Goal: Check status: Check status

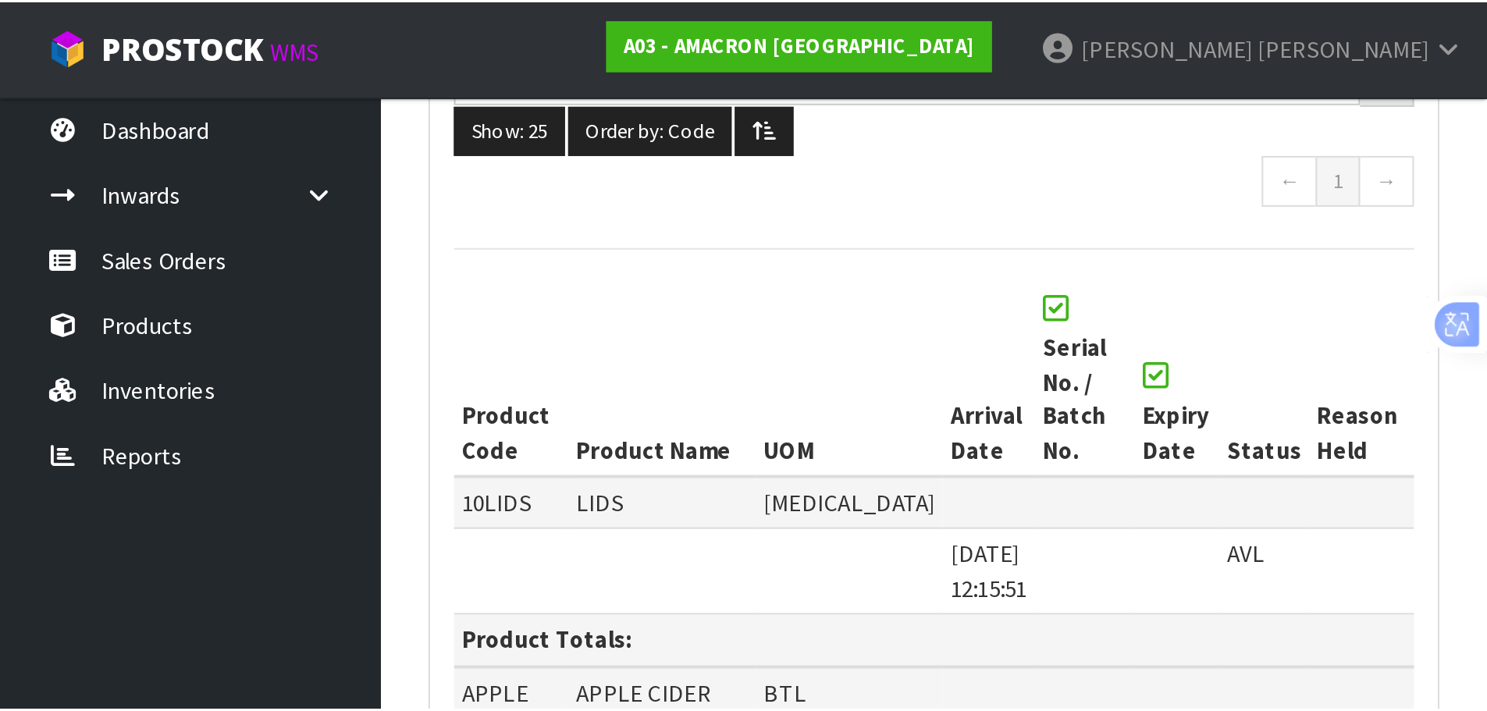
scroll to position [193, 0]
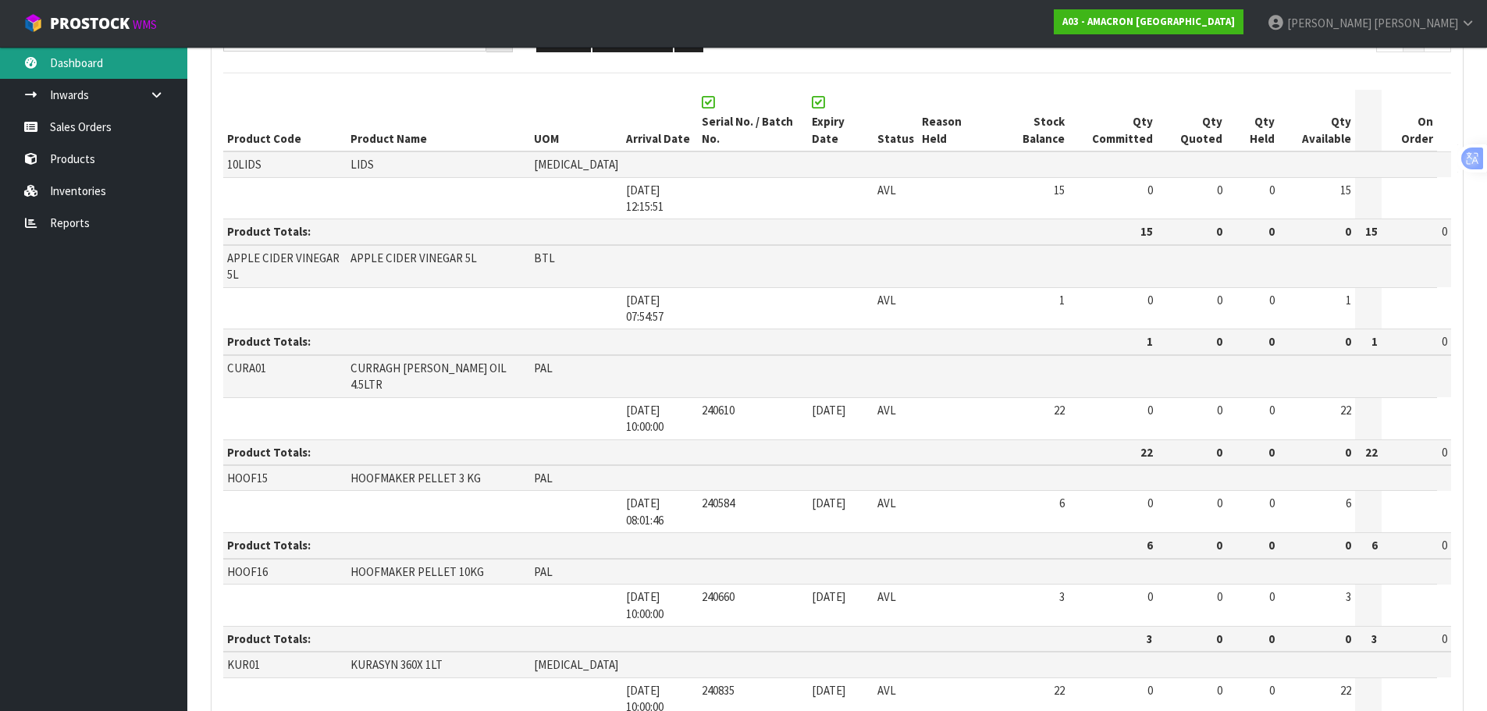
click at [104, 66] on link "Dashboard" at bounding box center [93, 63] width 187 height 32
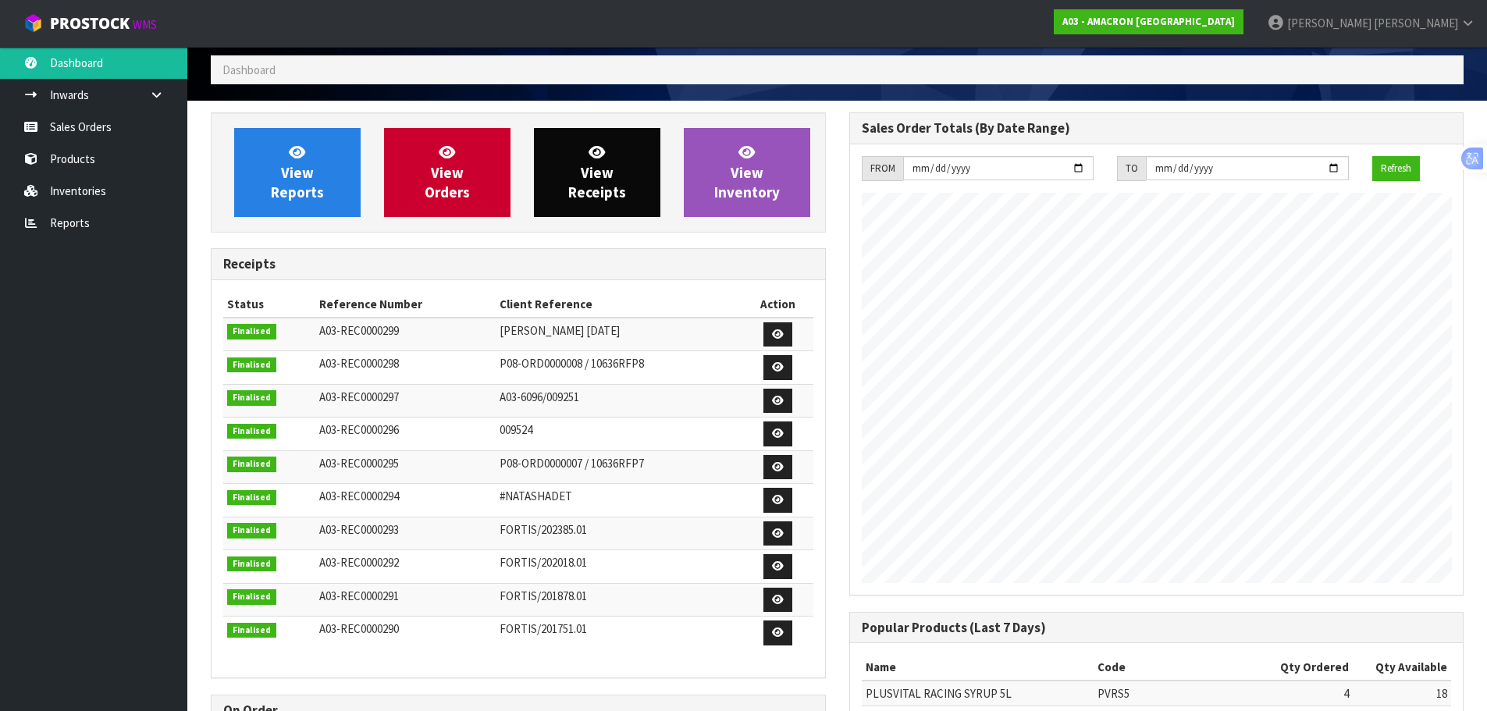
scroll to position [37, 0]
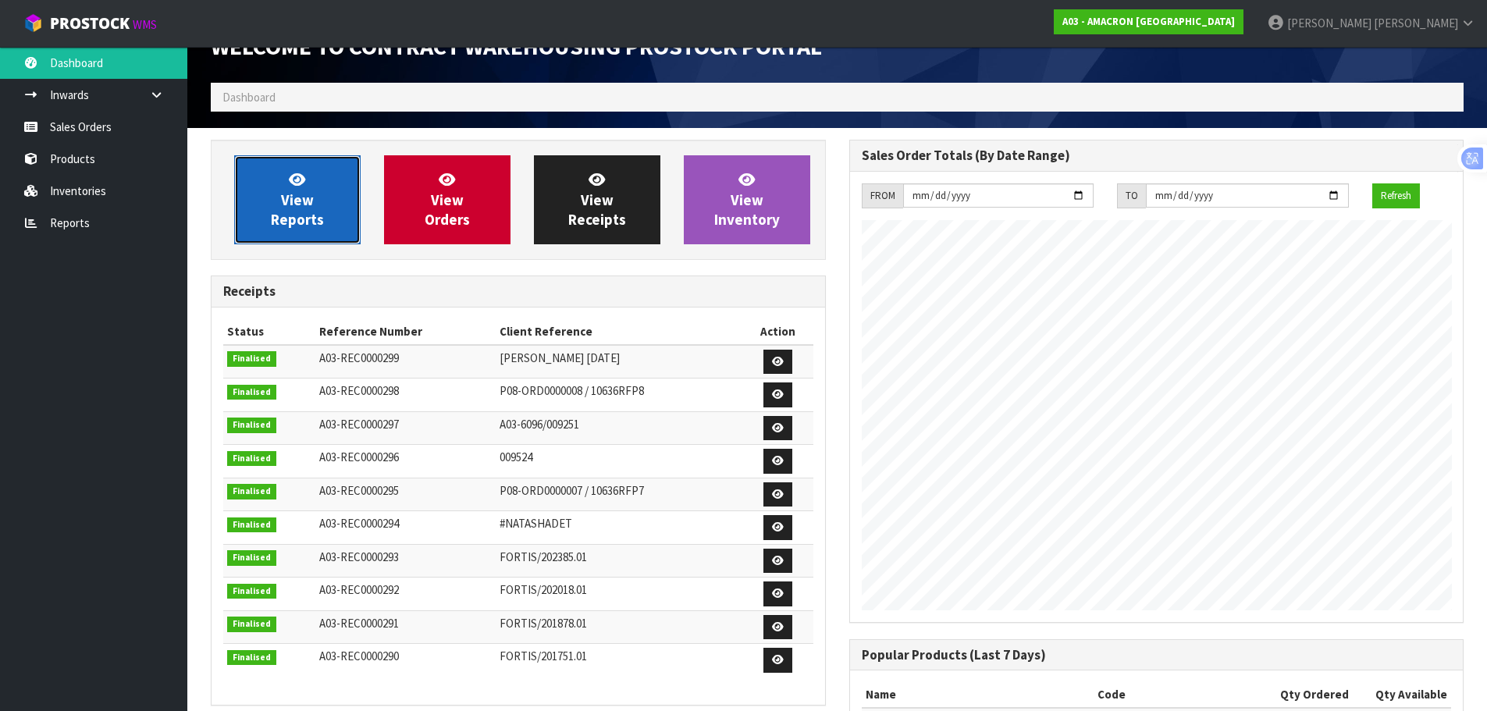
click at [318, 215] on span "View Reports" at bounding box center [297, 199] width 53 height 59
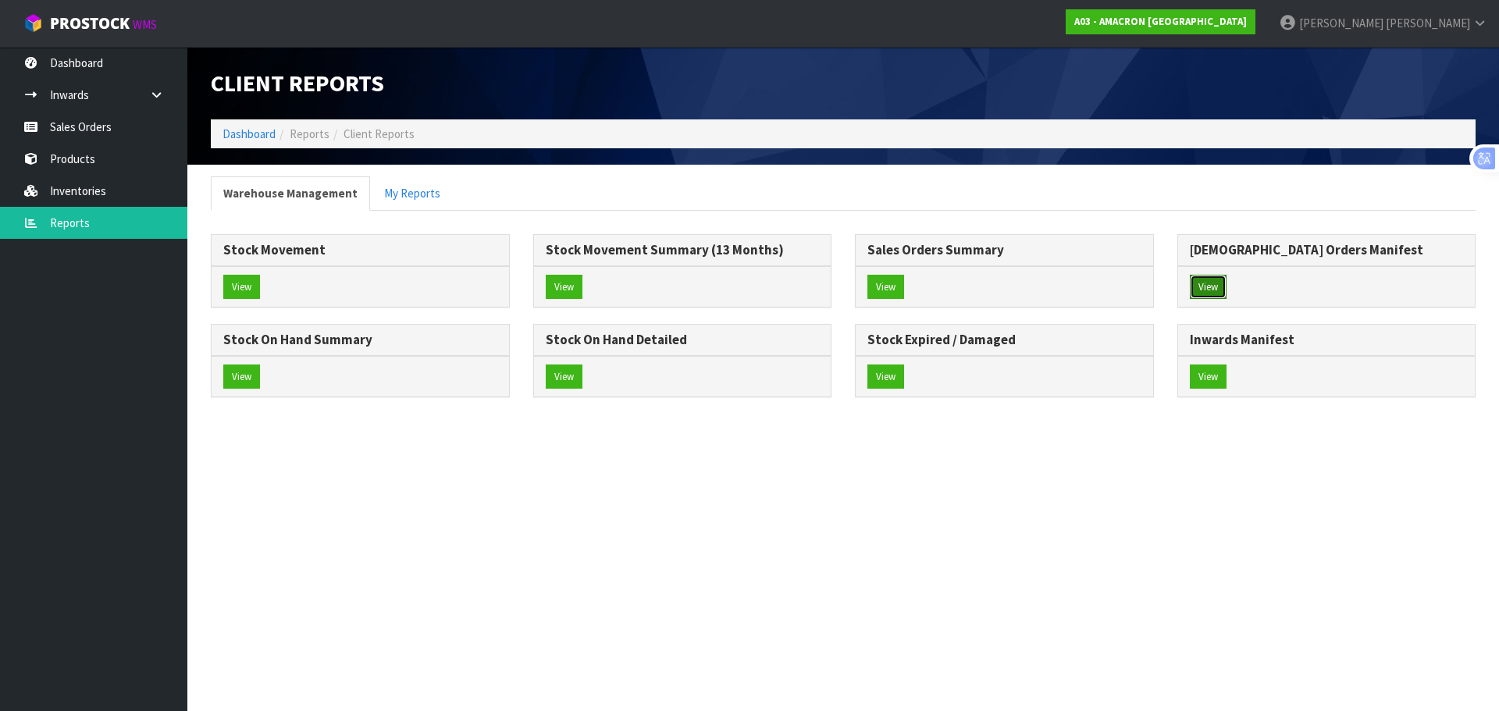
click at [1225, 279] on button "View" at bounding box center [1207, 287] width 37 height 25
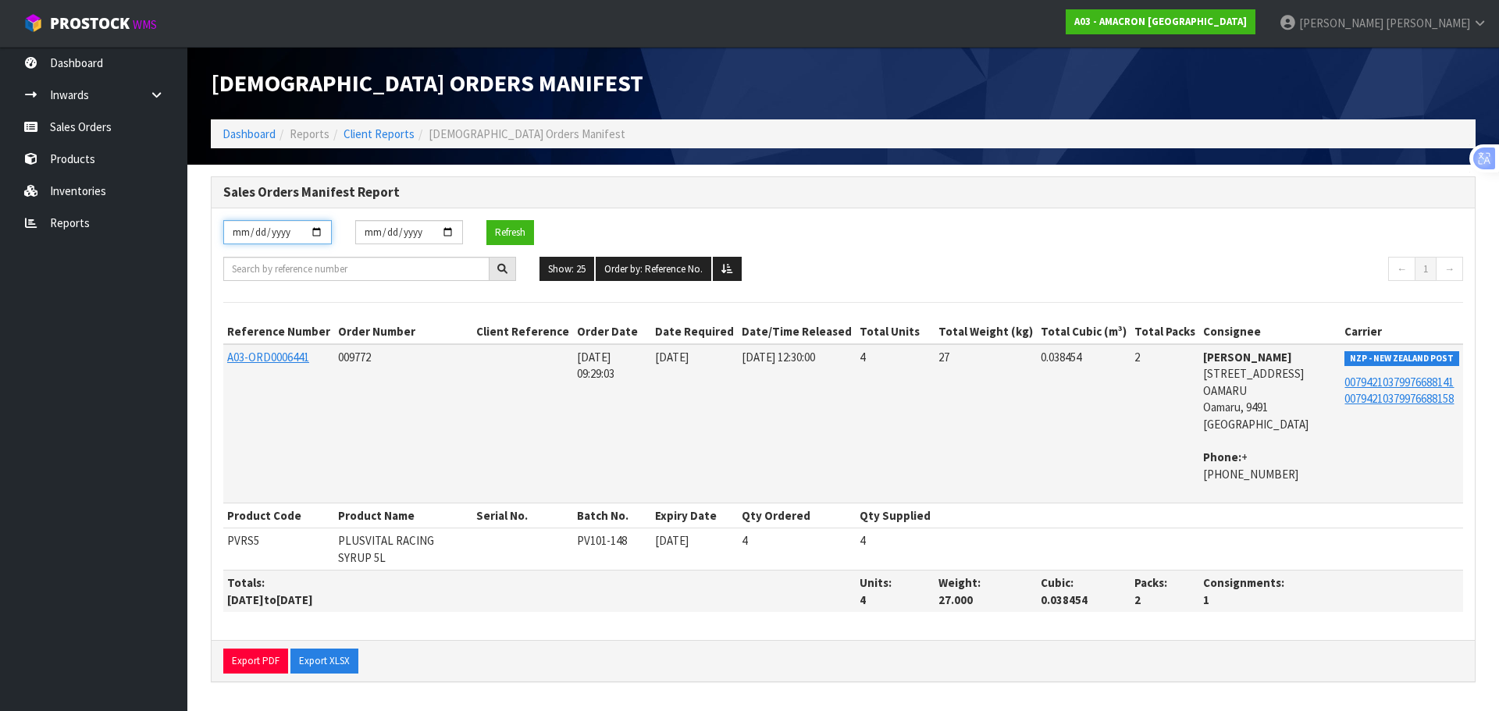
click at [297, 236] on input "[DATE]" at bounding box center [277, 232] width 108 height 24
click at [311, 231] on input "[DATE]" at bounding box center [277, 232] width 108 height 24
type input "[DATE]"
click at [563, 272] on button "Show: 25" at bounding box center [566, 269] width 55 height 25
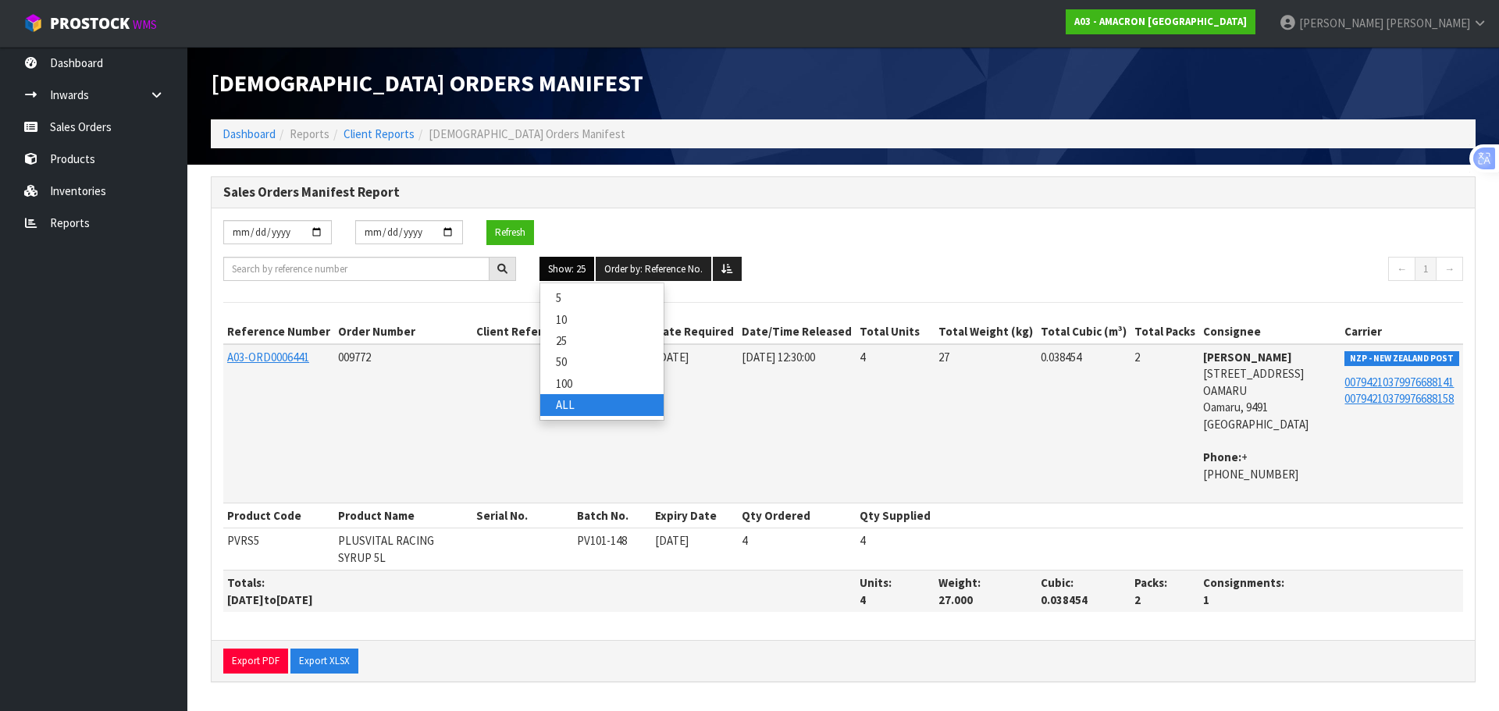
click at [584, 411] on link "ALL" at bounding box center [601, 404] width 123 height 21
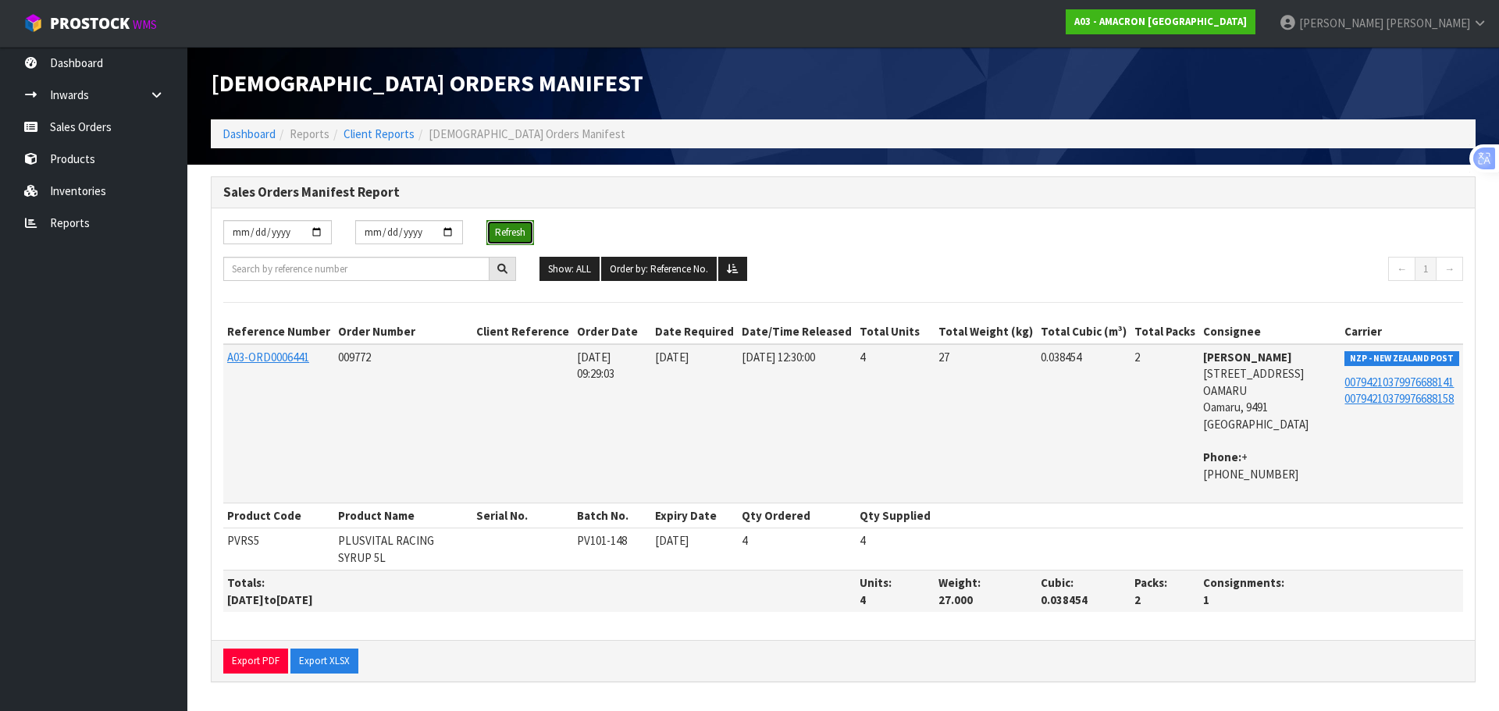
click at [509, 222] on button "Refresh" at bounding box center [510, 232] width 48 height 25
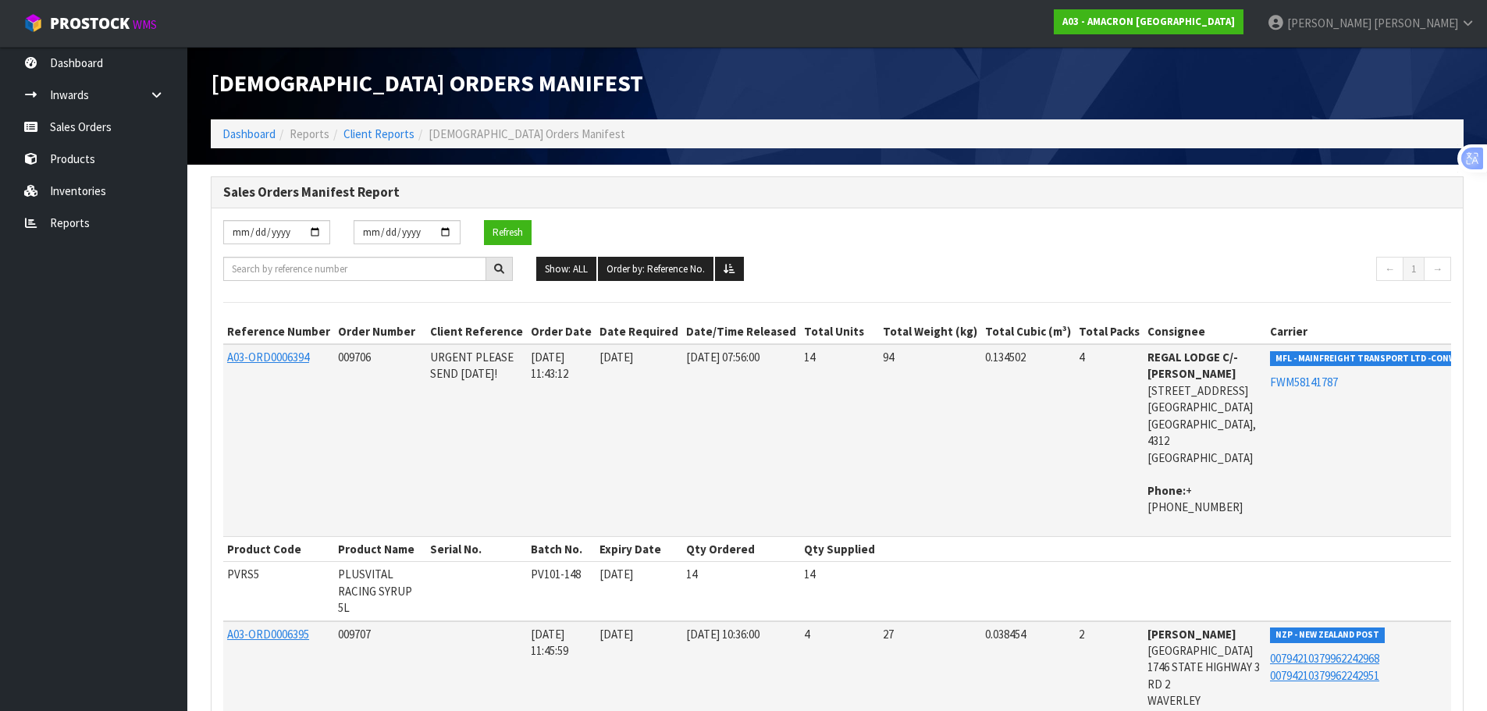
click at [1122, 196] on h3 "Sales Orders Manifest Report" at bounding box center [837, 192] width 1228 height 15
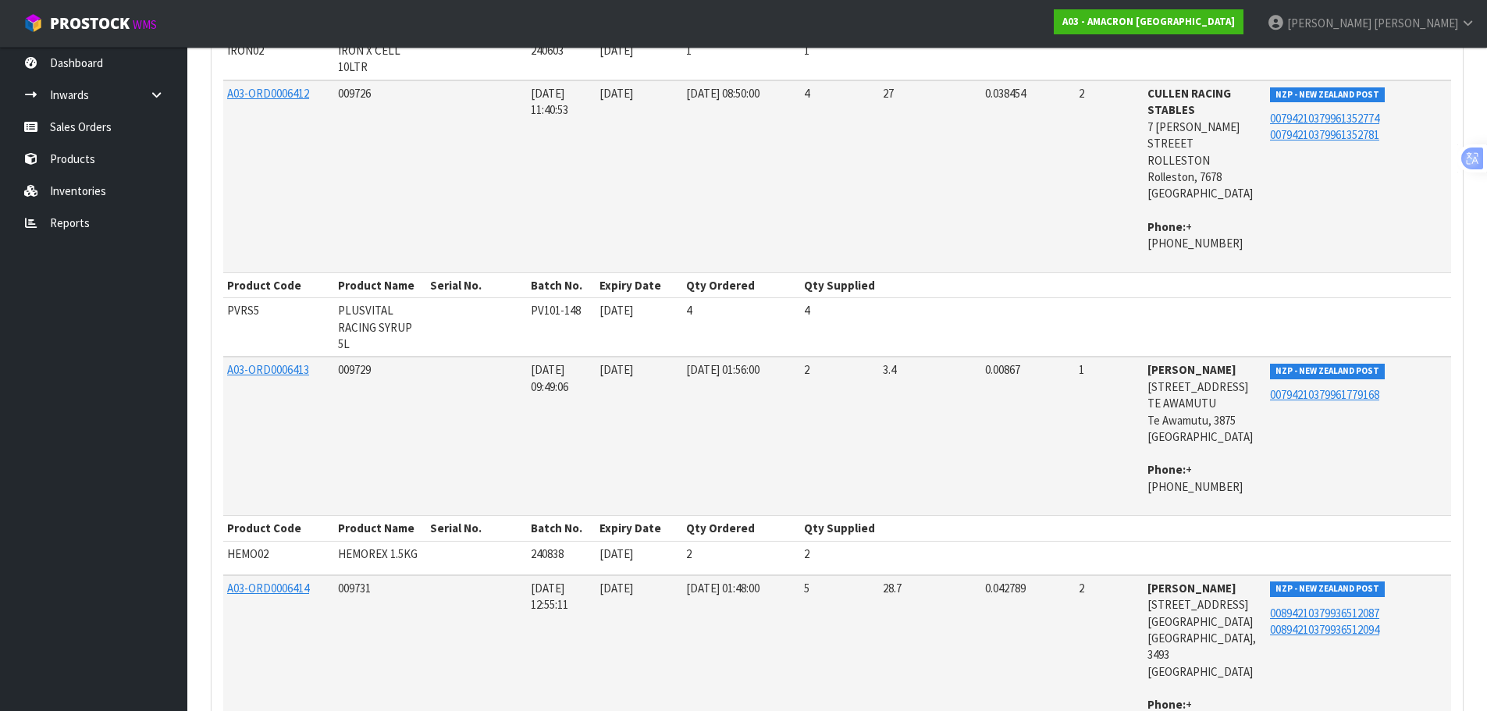
scroll to position [2, 0]
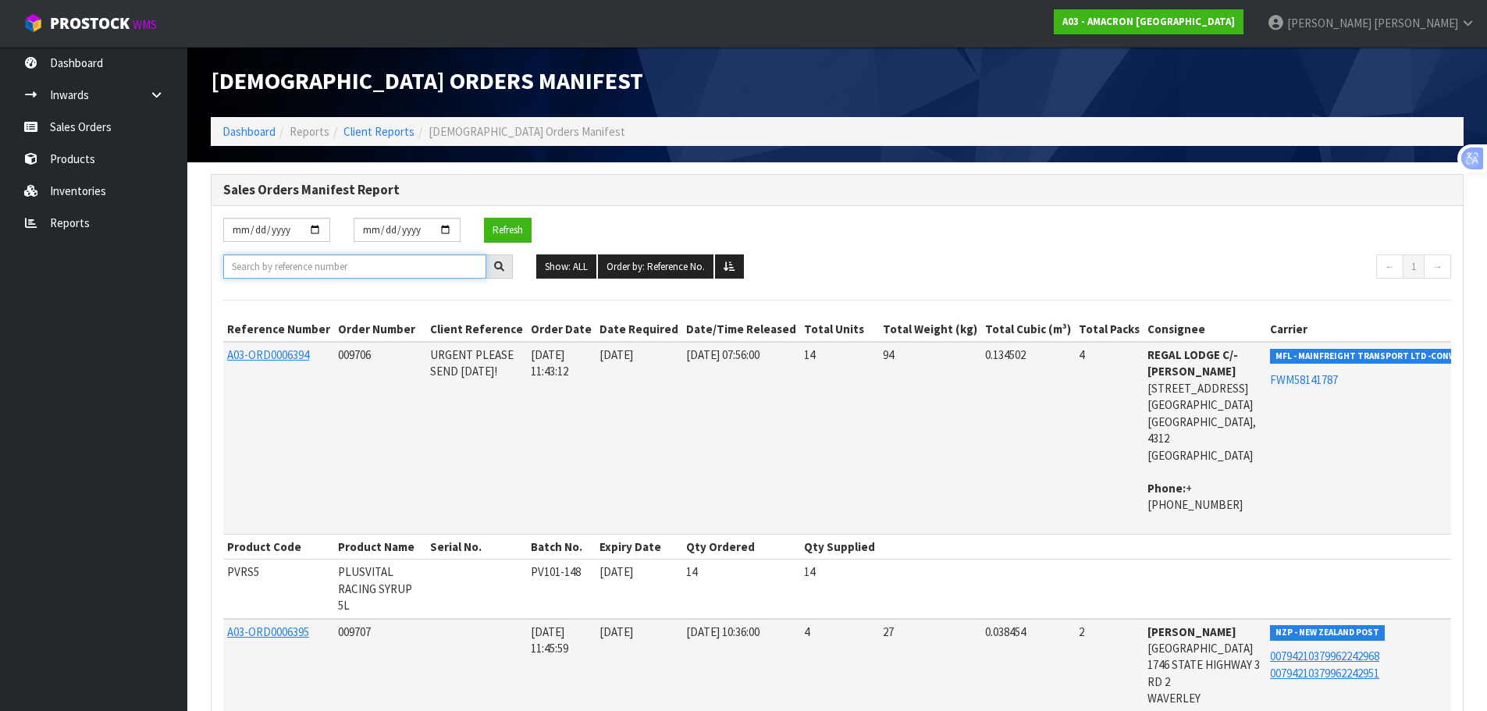
click at [421, 268] on input "text" at bounding box center [354, 266] width 263 height 24
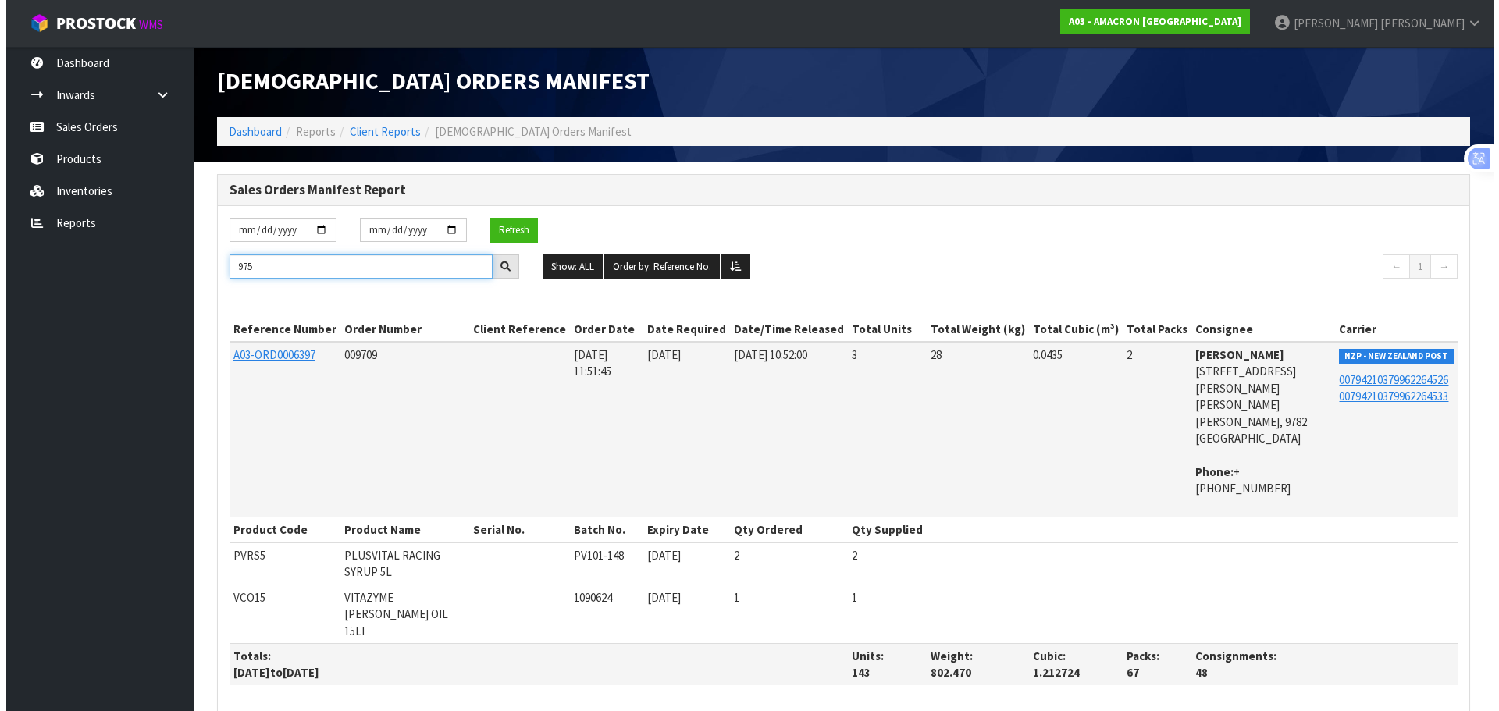
scroll to position [0, 0]
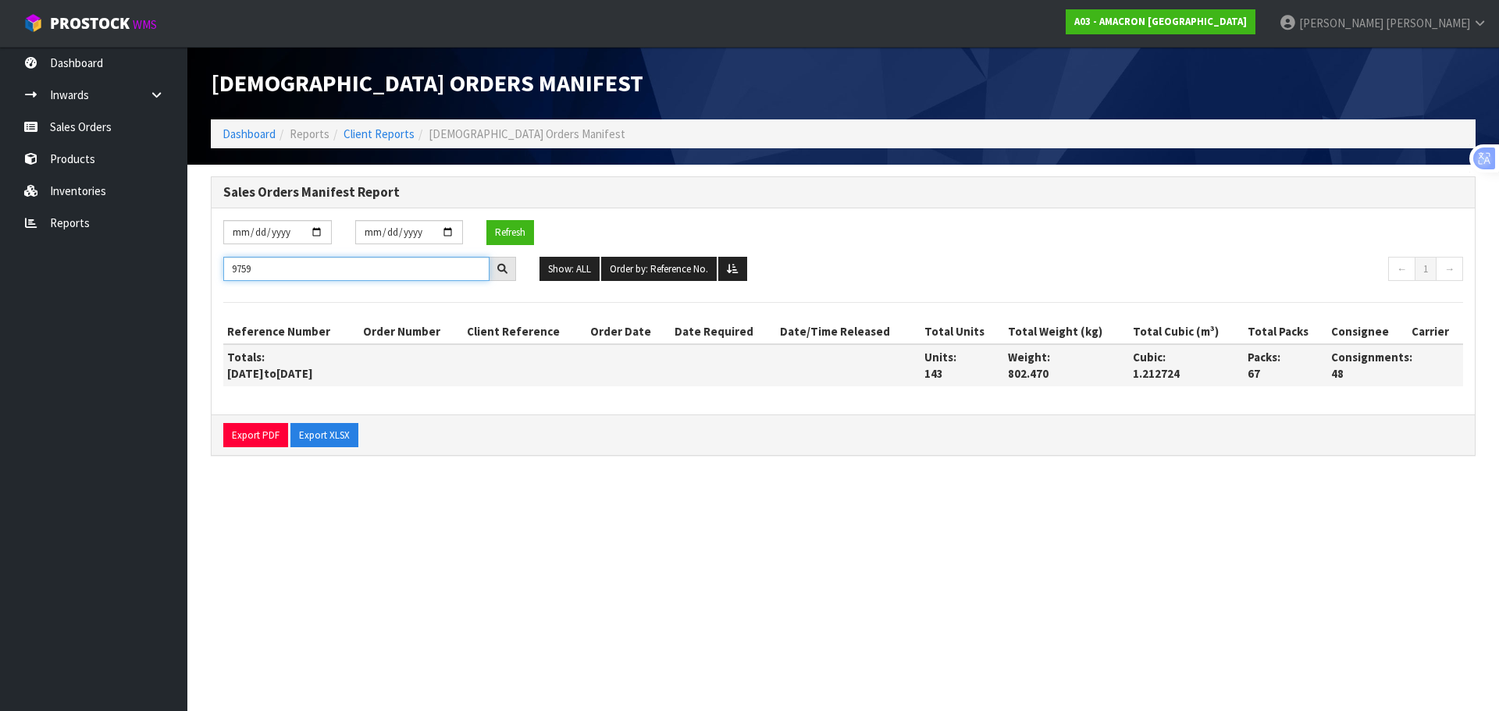
drag, startPoint x: 289, startPoint y: 261, endPoint x: 116, endPoint y: 273, distance: 173.7
click at [114, 268] on body "Toggle navigation ProStock WMS A03 - AMACRON [GEOGRAPHIC_DATA] [PERSON_NAME] Lo…" at bounding box center [749, 355] width 1499 height 711
type input "rob"
